Goal: Transaction & Acquisition: Purchase product/service

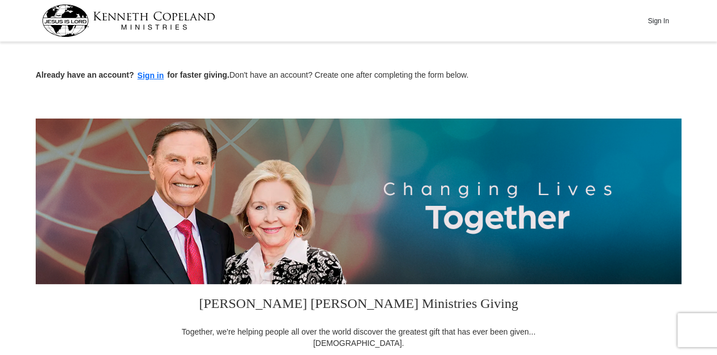
drag, startPoint x: 716, startPoint y: 29, endPoint x: 717, endPoint y: 35, distance: 5.7
click at [151, 78] on button "Sign in" at bounding box center [150, 75] width 33 height 13
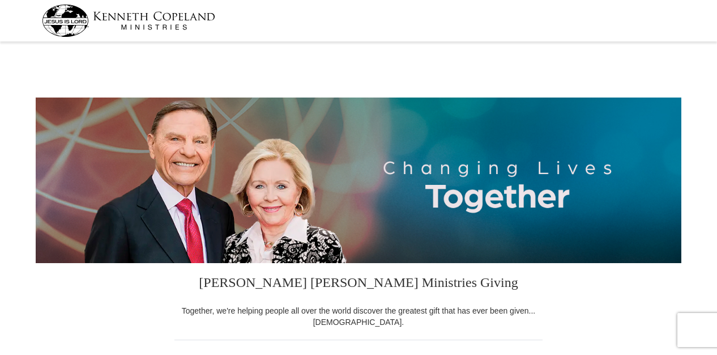
select select "IL"
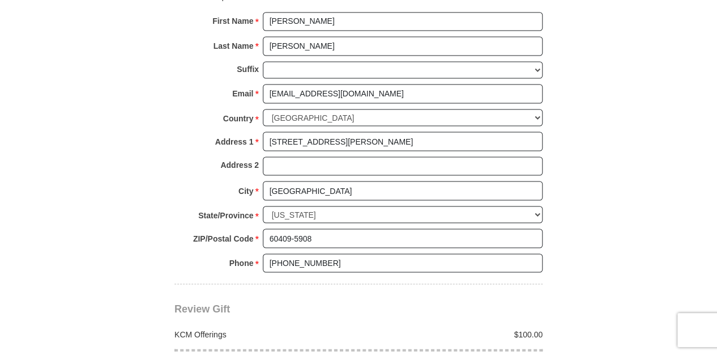
scroll to position [885, 0]
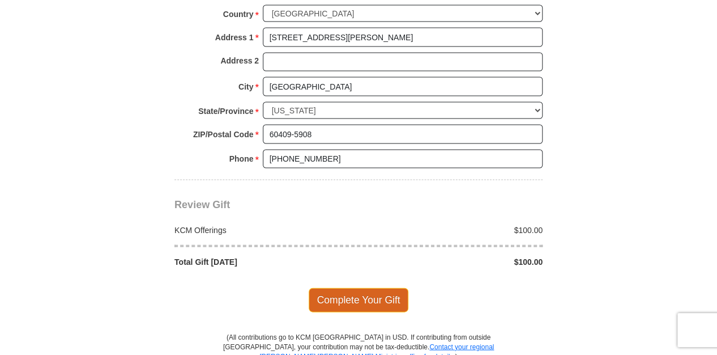
click at [378, 291] on span "Complete Your Gift" at bounding box center [359, 299] width 100 height 24
